Goal: Use online tool/utility

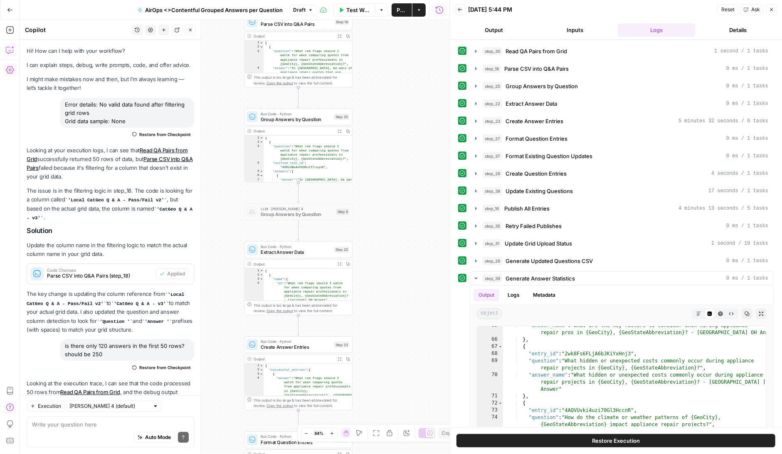
scroll to position [129467, 0]
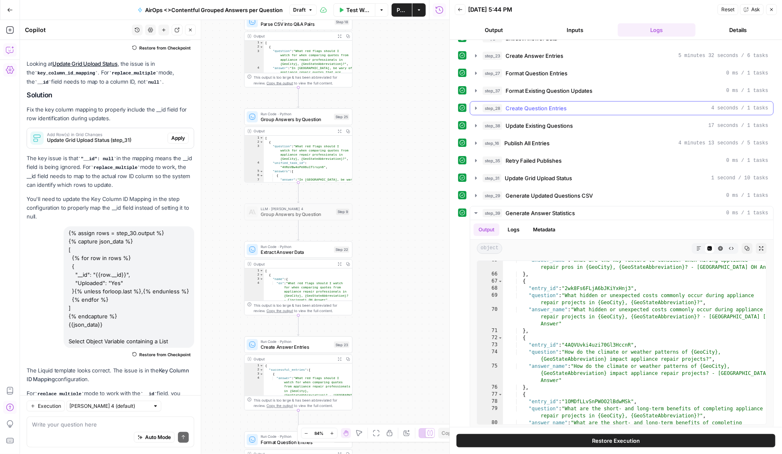
click at [476, 105] on icon "button" at bounding box center [476, 108] width 7 height 7
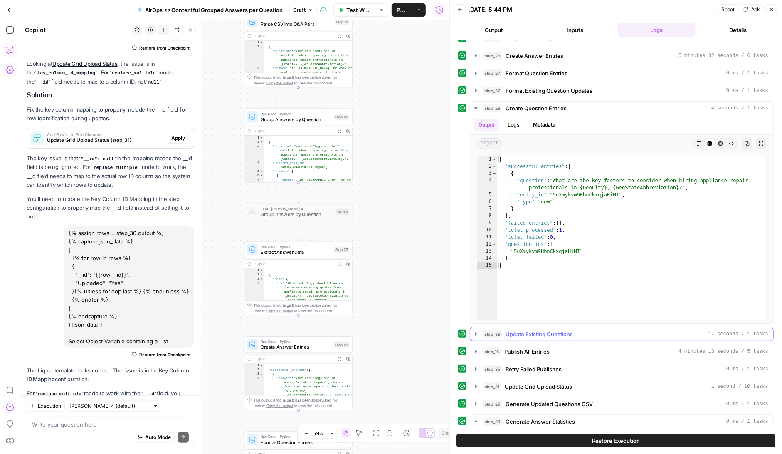
click at [477, 333] on icon "button" at bounding box center [476, 333] width 7 height 7
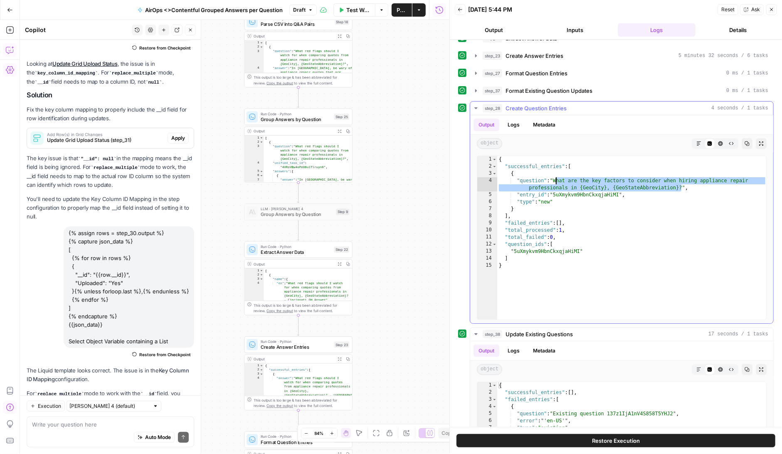
drag, startPoint x: 680, startPoint y: 185, endPoint x: 556, endPoint y: 177, distance: 124.6
click at [556, 178] on div "{ "successful_entries" : [ { "question" : "What are the key factors to consider…" at bounding box center [632, 245] width 270 height 178
click at [560, 181] on div "{ "successful_entries" : [ { "question" : "What are the key factors to consider…" at bounding box center [632, 245] width 270 height 178
drag, startPoint x: 556, startPoint y: 179, endPoint x: 682, endPoint y: 187, distance: 126.2
click at [682, 187] on div "{ "successful_entries" : [ { "question" : "What are the key factors to consider…" at bounding box center [632, 245] width 270 height 178
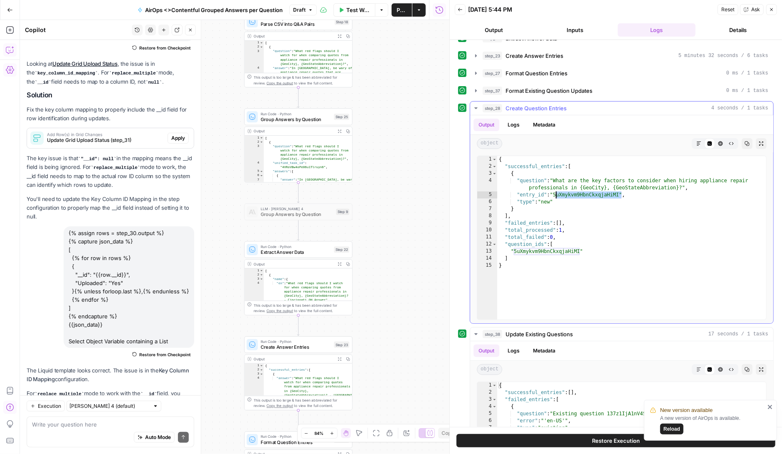
drag, startPoint x: 621, startPoint y: 191, endPoint x: 556, endPoint y: 191, distance: 64.8
click at [556, 191] on div "{ "successful_entries" : [ { "question" : "What are the key factors to consider…" at bounding box center [632, 245] width 270 height 178
type textarea "**********"
click at [354, 9] on span "Test Workflow" at bounding box center [358, 10] width 24 height 8
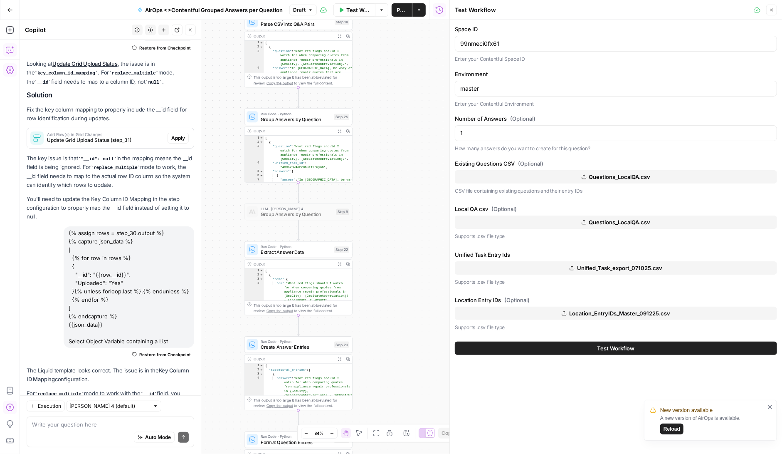
click at [610, 173] on span "Questions_LocalQA.csv" at bounding box center [620, 177] width 62 height 8
click at [617, 221] on span "Questions_LocalQA.csv" at bounding box center [620, 222] width 62 height 8
click at [579, 345] on button "Test Workflow" at bounding box center [616, 347] width 322 height 13
